Goal: Information Seeking & Learning: Learn about a topic

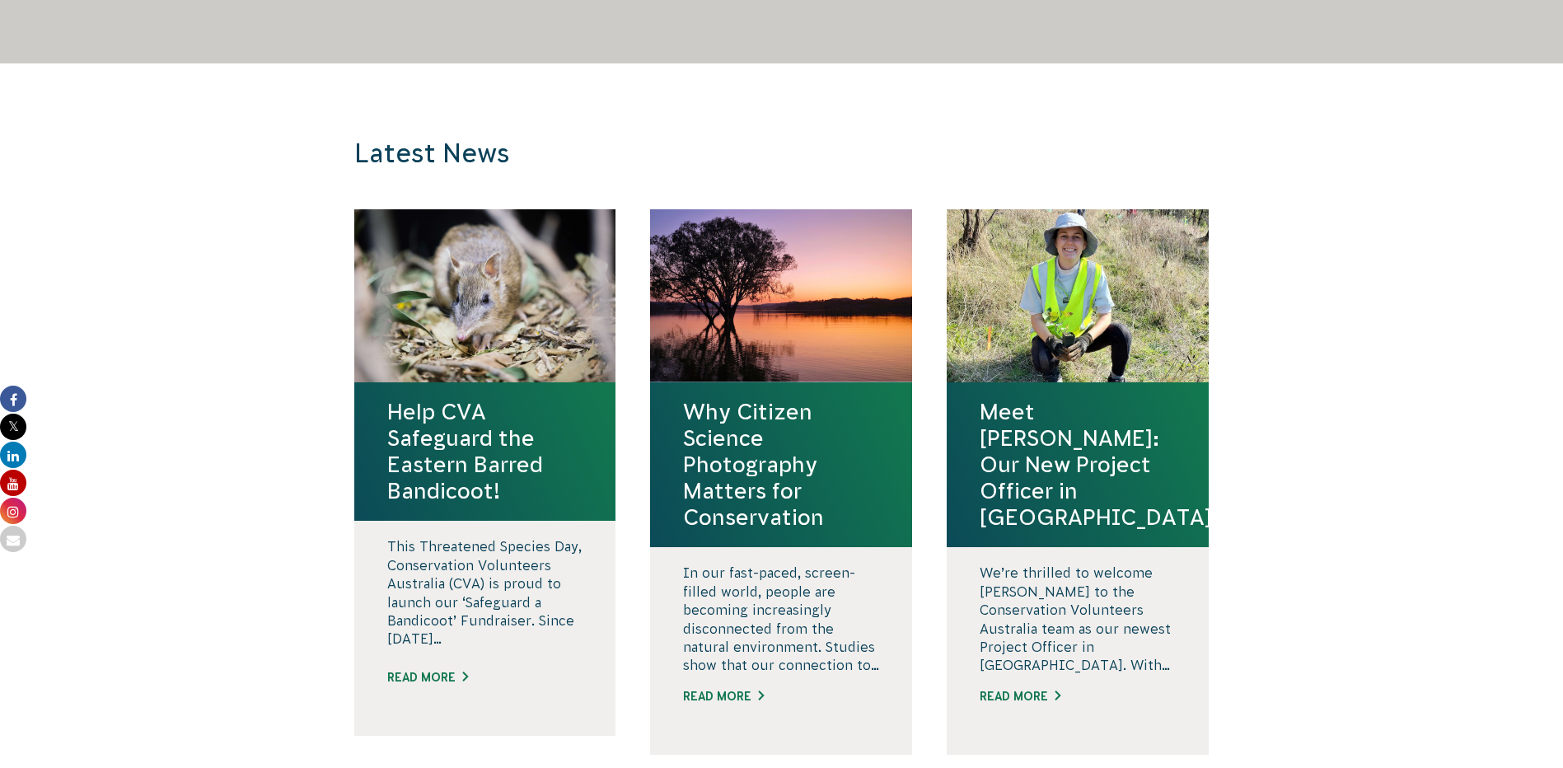
scroll to position [1483, 0]
click at [1046, 424] on h4 "Meet Rosie Newman: Our New Project Officer in South Australia" at bounding box center [1078, 466] width 196 height 132
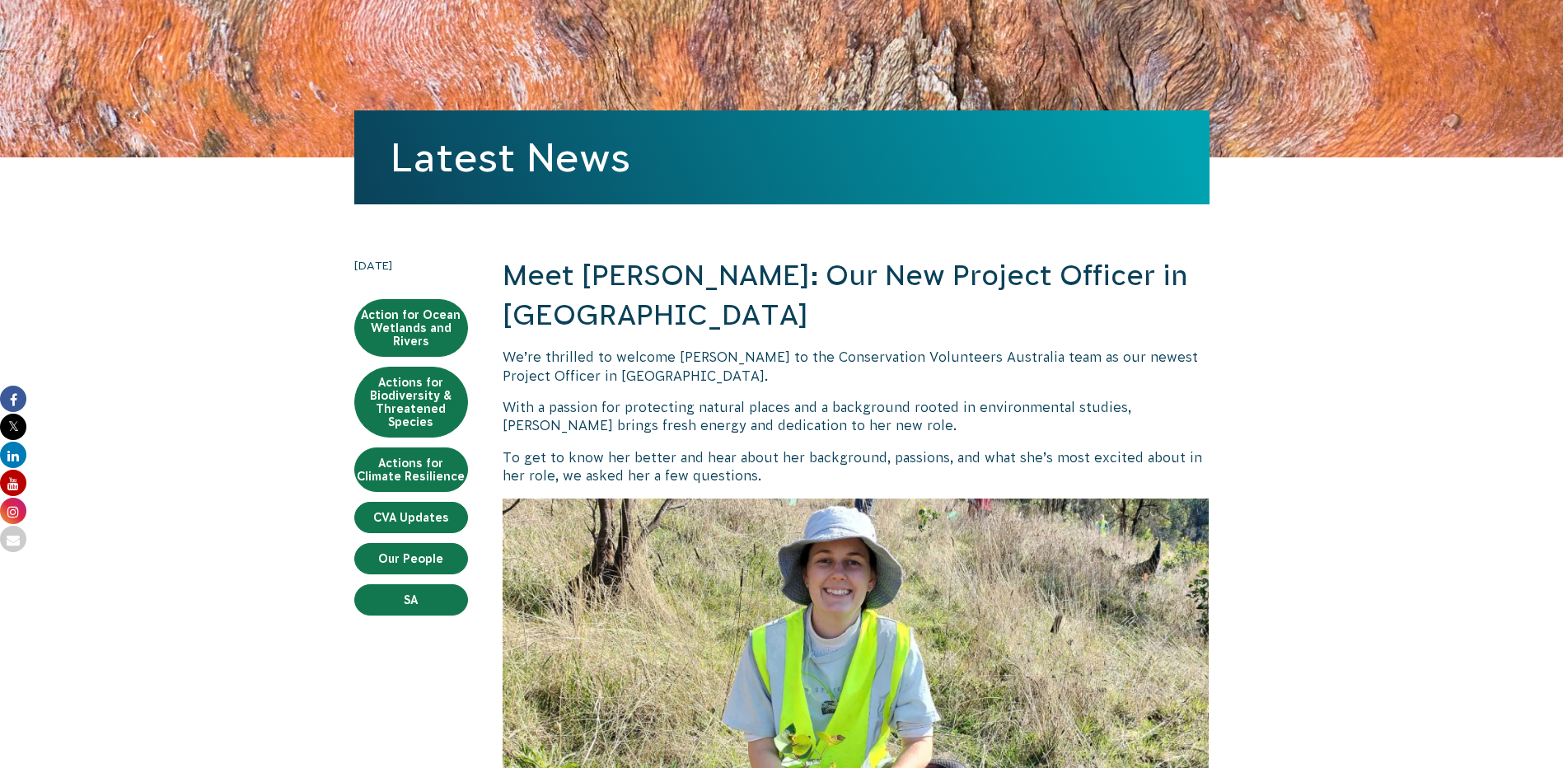
scroll to position [247, 0]
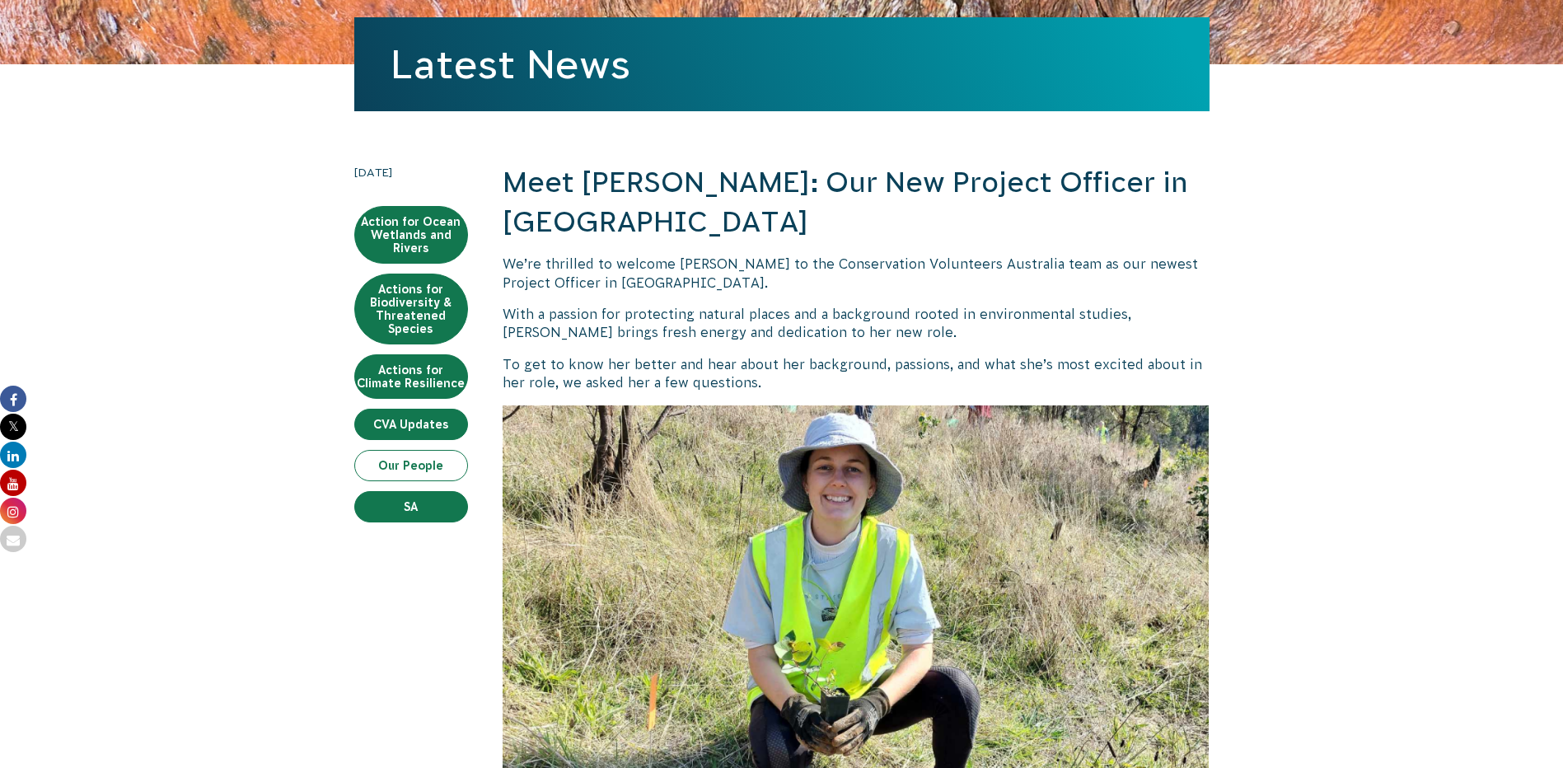
click at [391, 466] on link "Our People" at bounding box center [411, 465] width 114 height 31
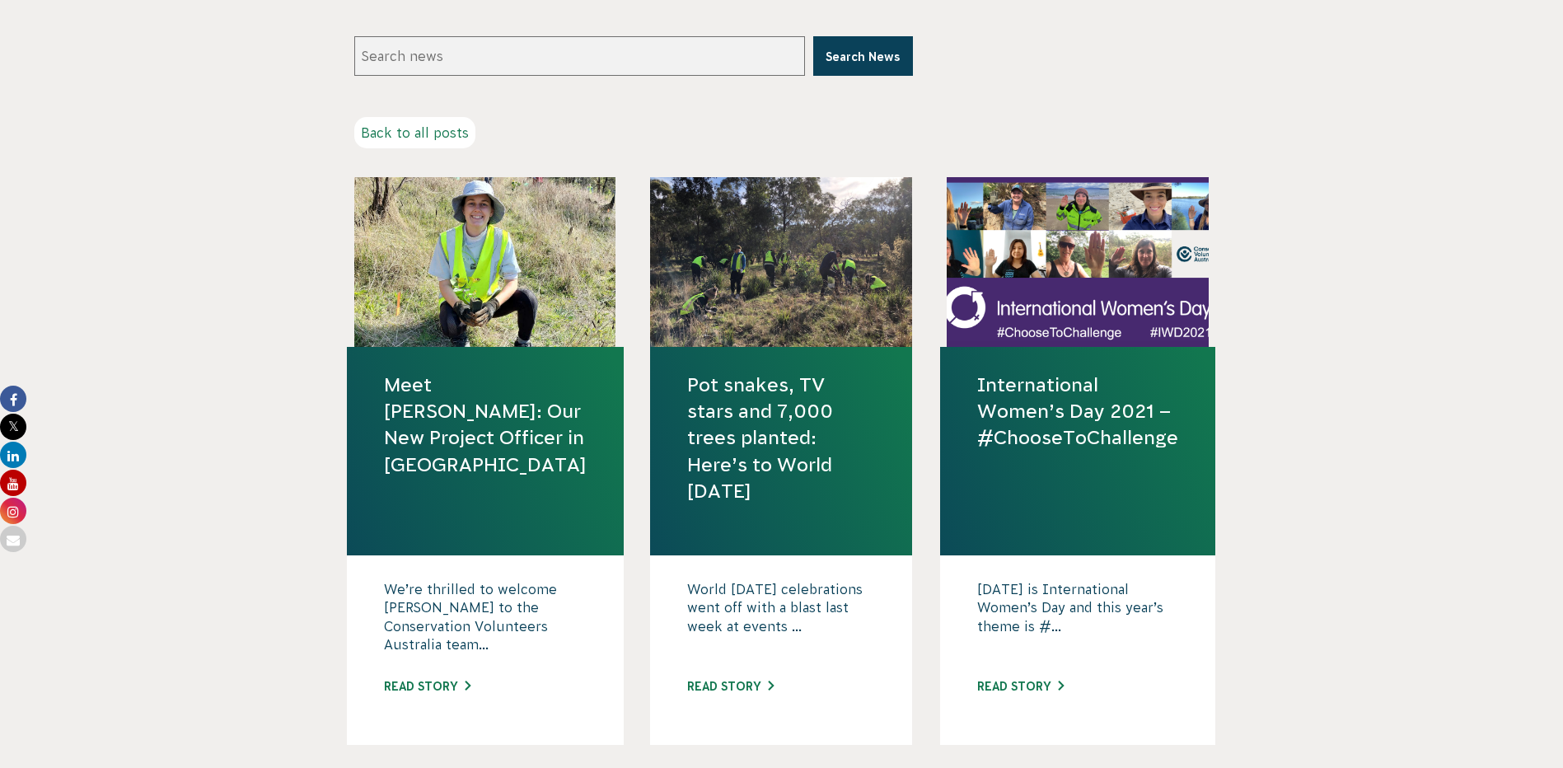
scroll to position [412, 0]
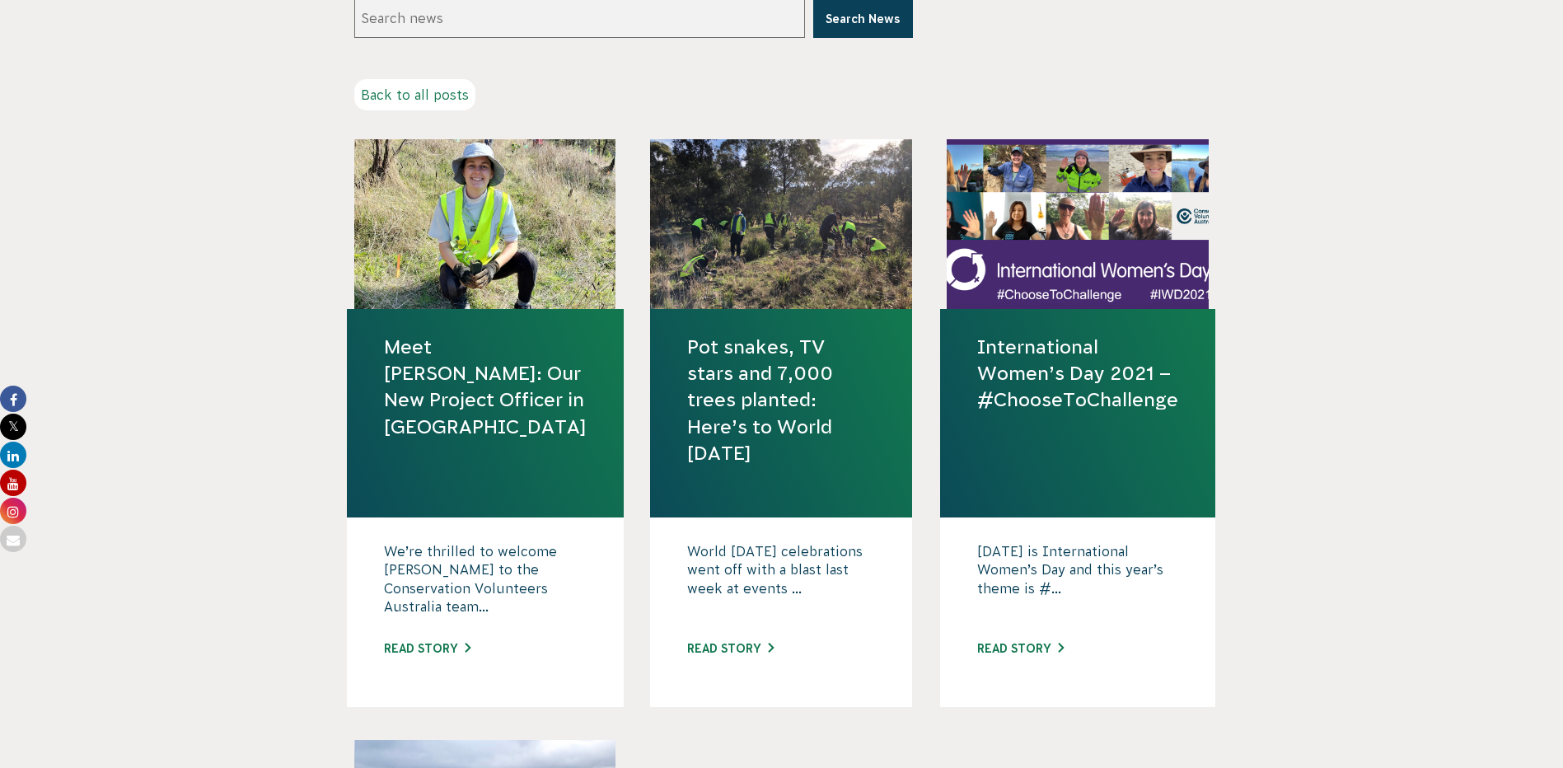
click at [753, 400] on link "Pot snakes, TV stars and 7,000 trees planted: Here’s to World [DATE]" at bounding box center [781, 400] width 188 height 133
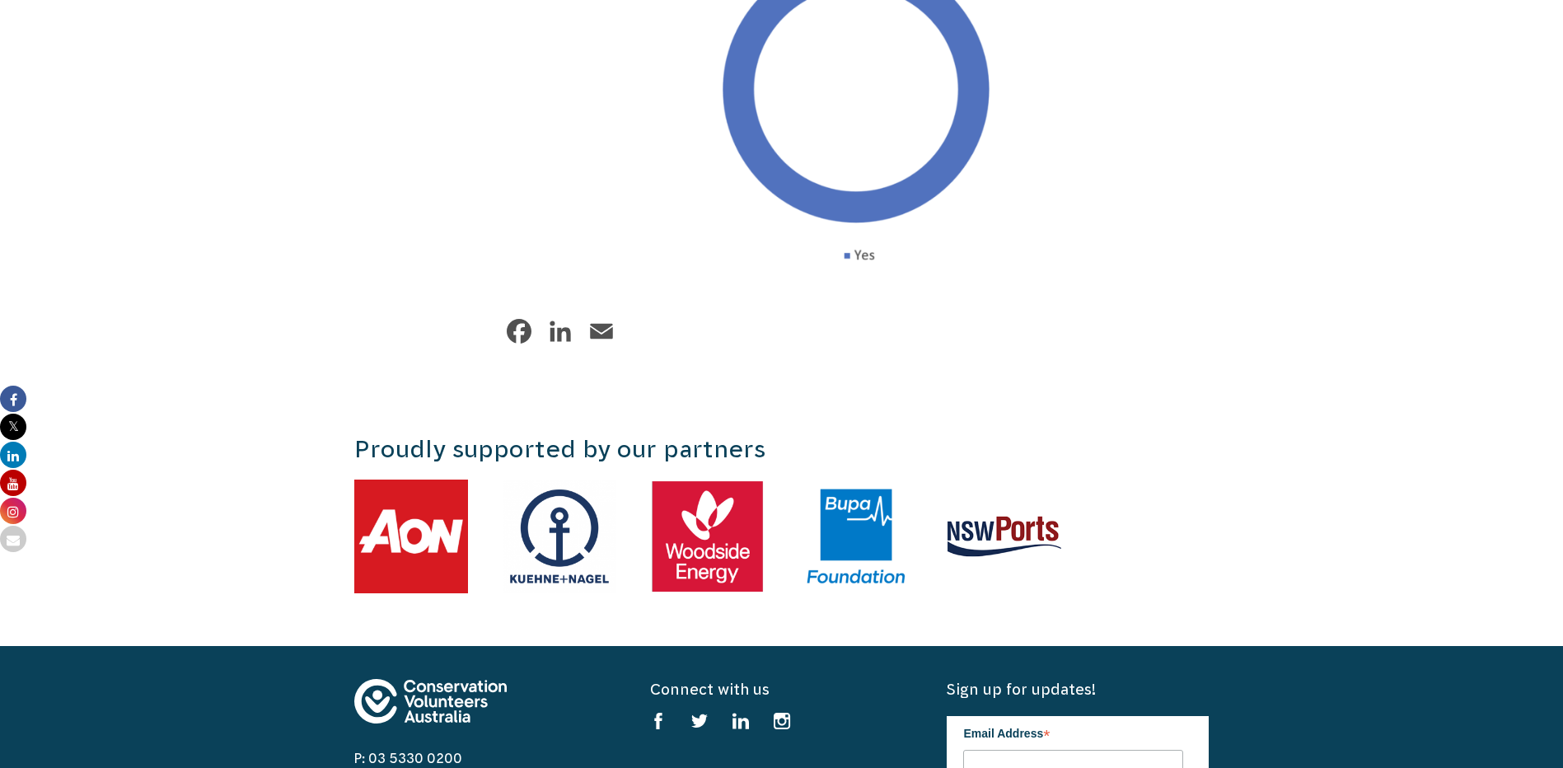
scroll to position [6675, 0]
